Goal: Entertainment & Leisure: Consume media (video, audio)

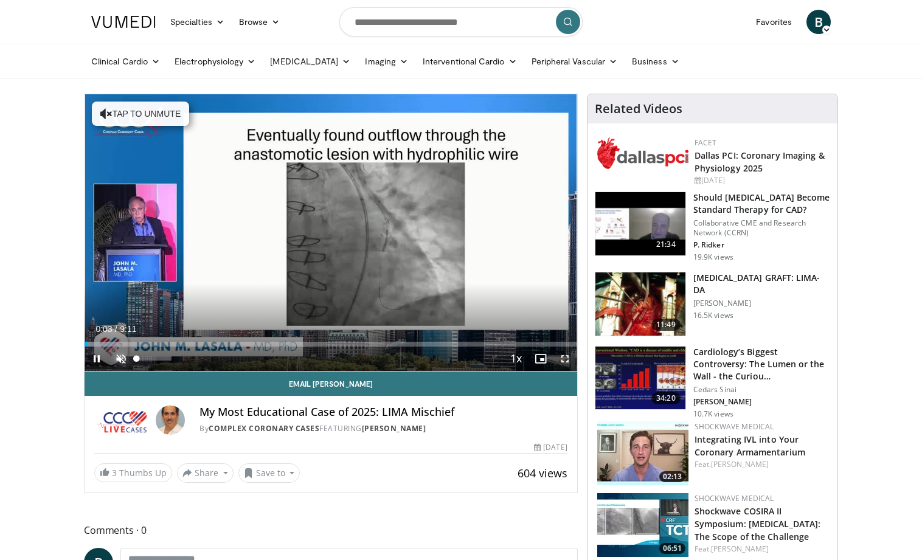
click at [120, 362] on span "Video Player" at bounding box center [121, 358] width 24 height 24
